Goal: Navigation & Orientation: Find specific page/section

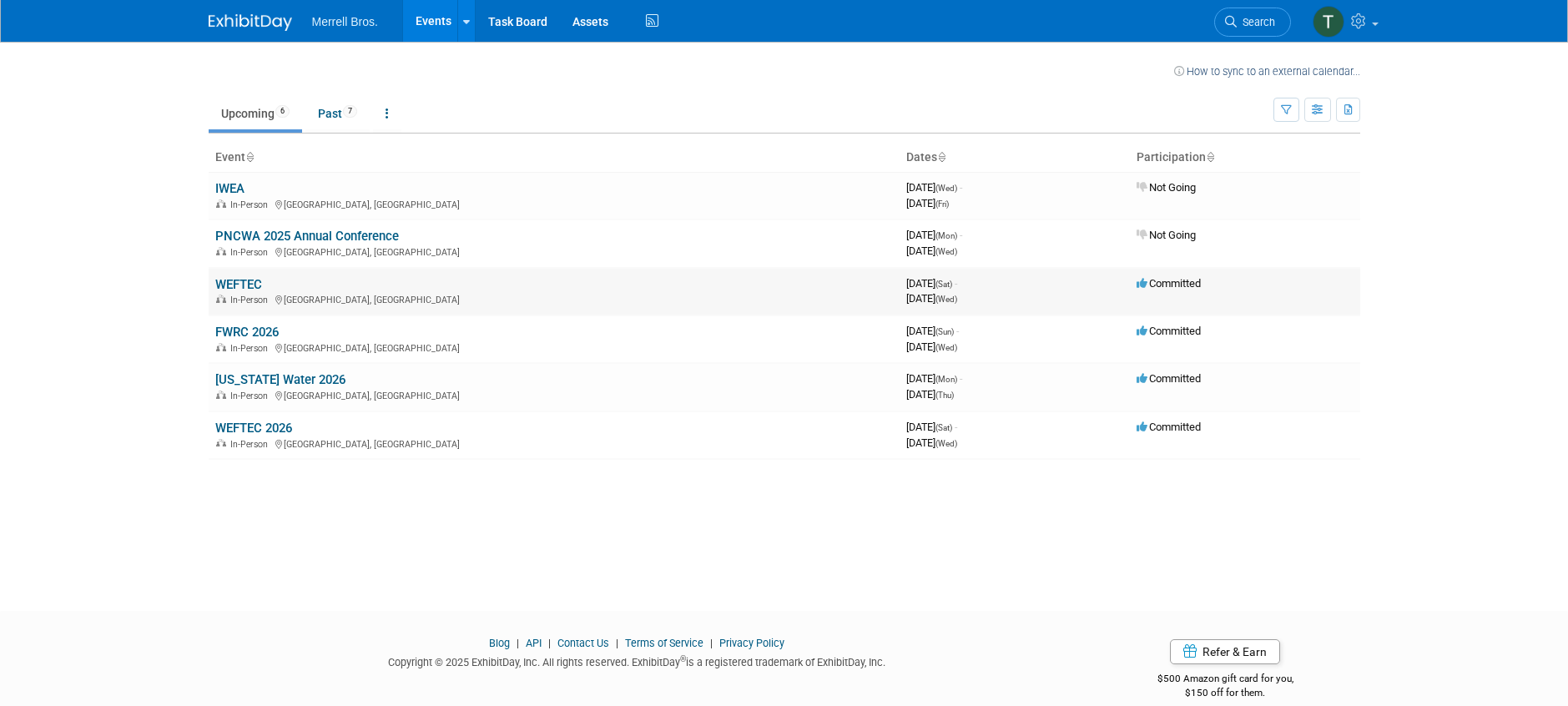
click at [250, 280] on link "WEFTEC" at bounding box center [239, 284] width 47 height 15
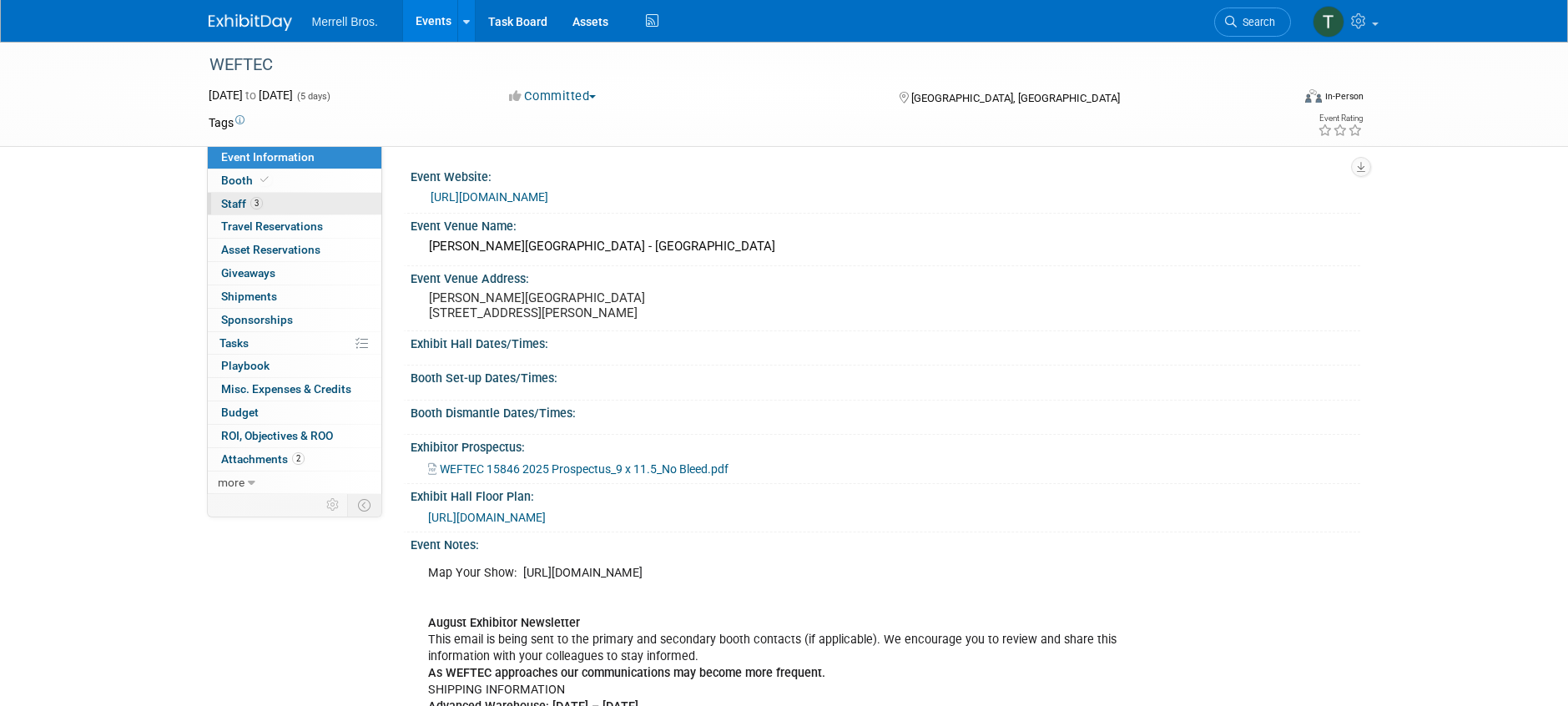
click at [304, 203] on link "3 Staff 3" at bounding box center [294, 204] width 174 height 23
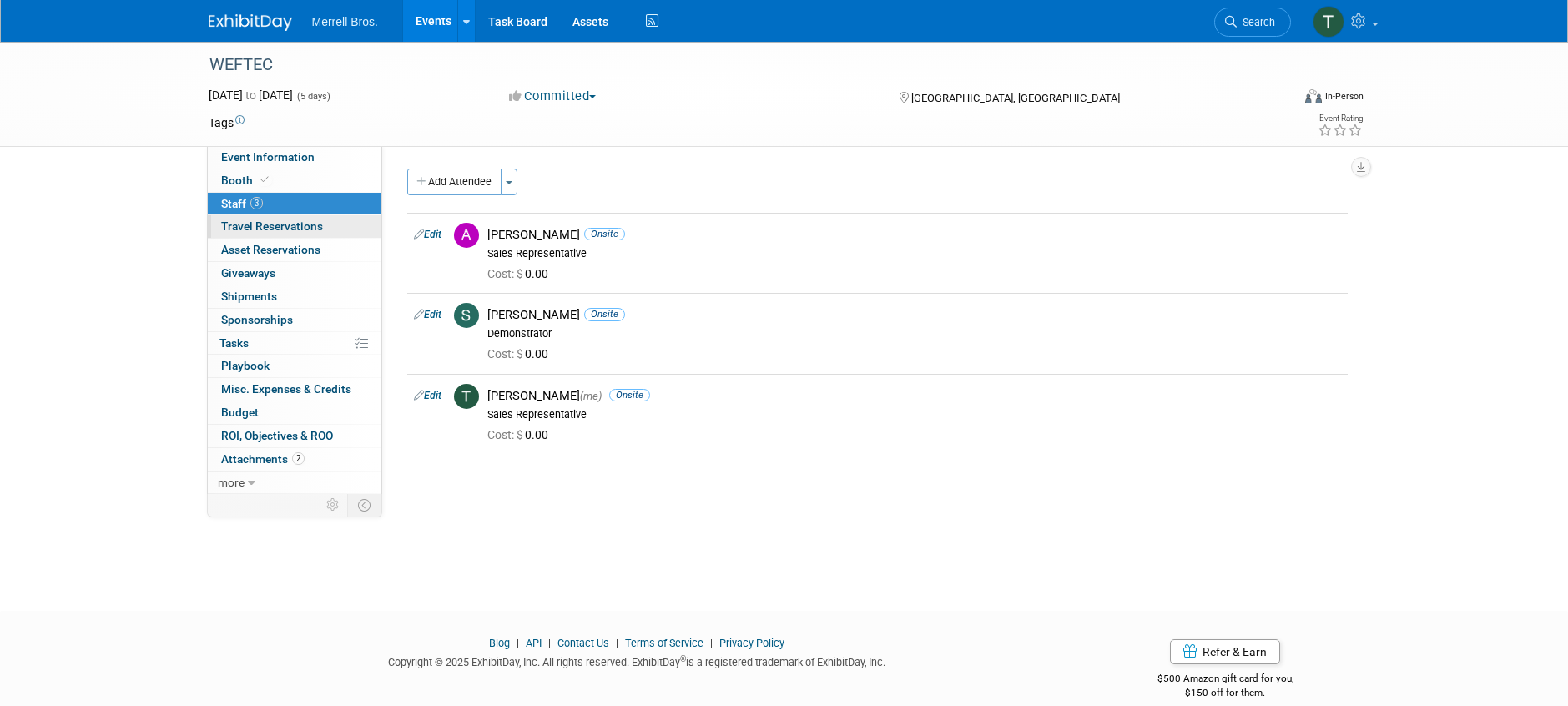
click at [314, 229] on span "Travel Reservations 0" at bounding box center [272, 226] width 101 height 13
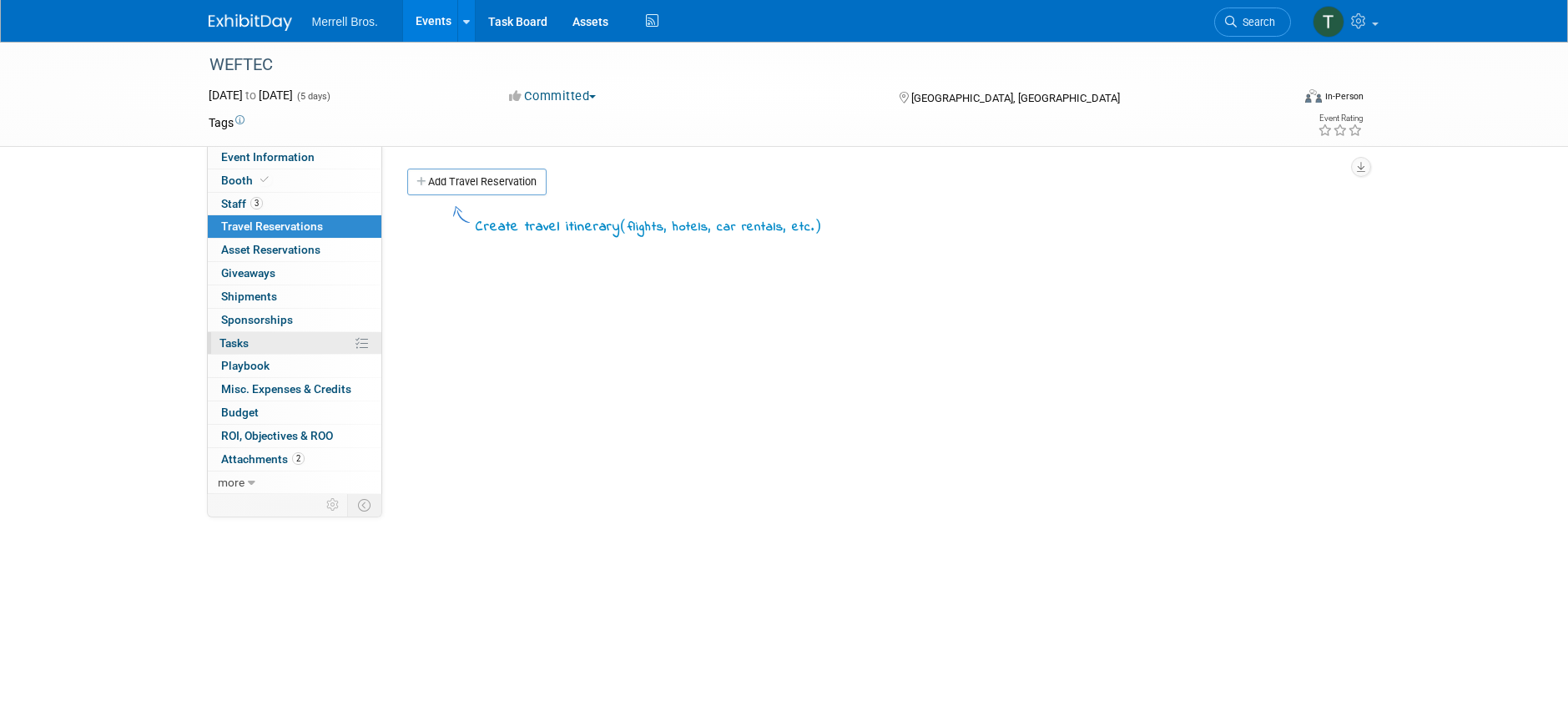
click at [247, 340] on span "Tasks 0%" at bounding box center [234, 343] width 29 height 13
